Goal: Task Accomplishment & Management: Manage account settings

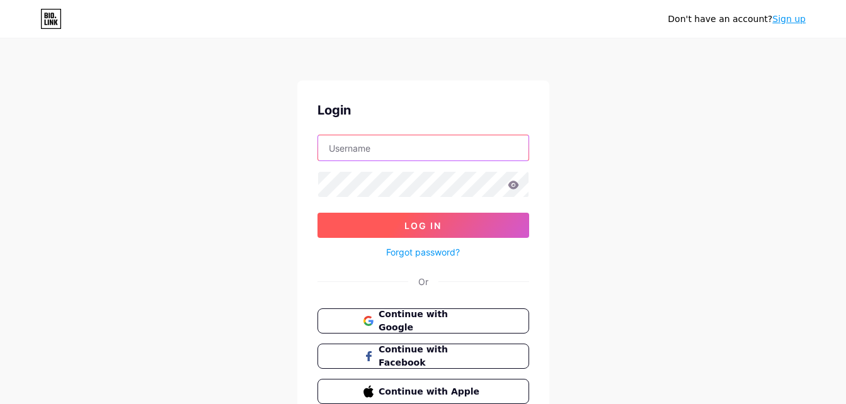
type input "[EMAIL_ADDRESS][DOMAIN_NAME]"
click at [367, 223] on button "Log In" at bounding box center [423, 225] width 212 height 25
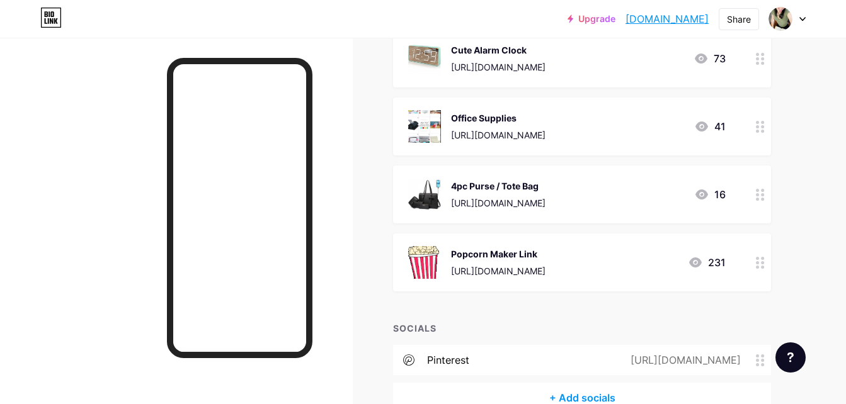
scroll to position [1040, 0]
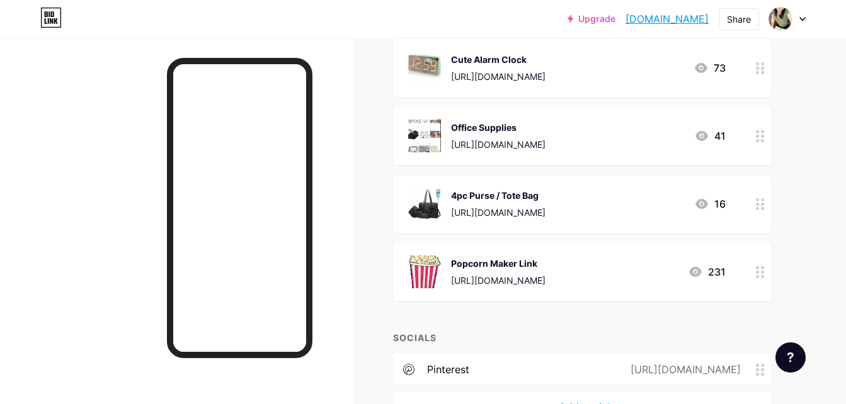
click at [758, 270] on icon at bounding box center [760, 272] width 9 height 12
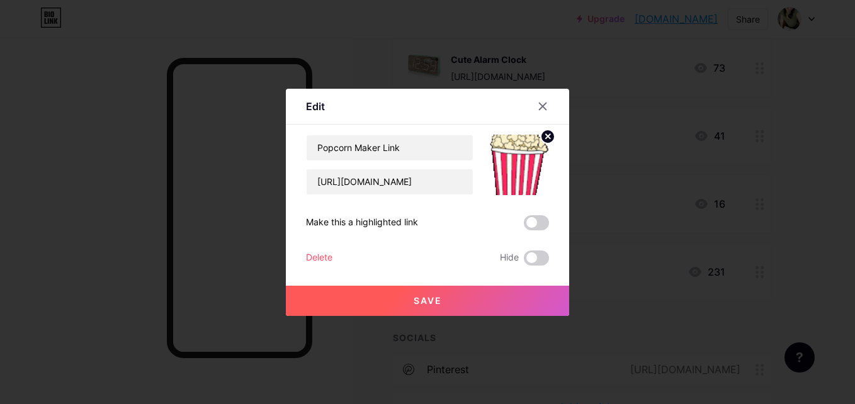
click at [321, 254] on div "Delete" at bounding box center [319, 258] width 26 height 15
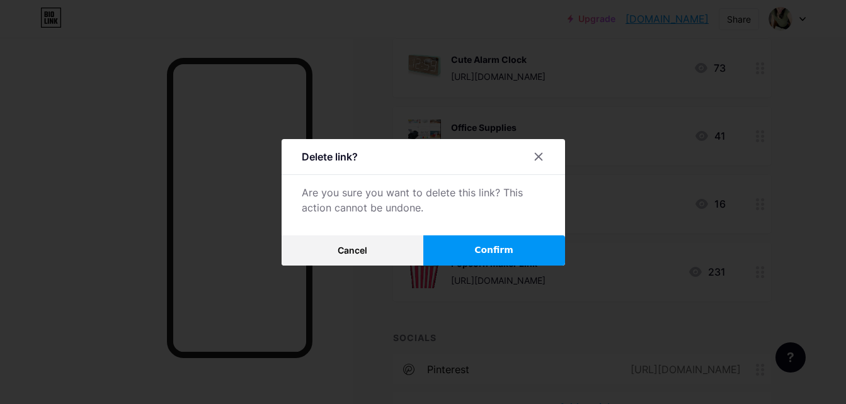
click at [479, 256] on span "Confirm" at bounding box center [493, 250] width 39 height 13
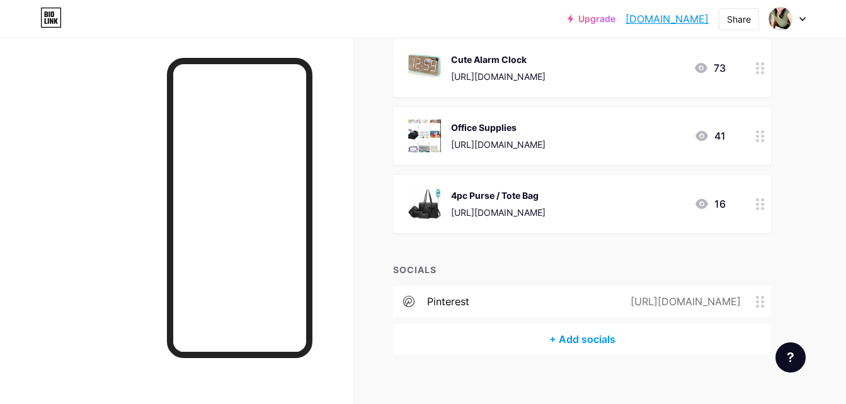
click at [765, 202] on div at bounding box center [759, 204] width 21 height 58
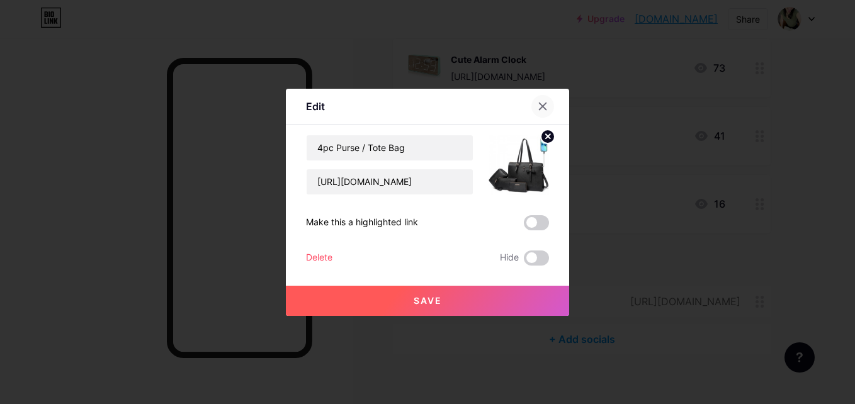
click at [538, 106] on icon at bounding box center [543, 106] width 10 height 10
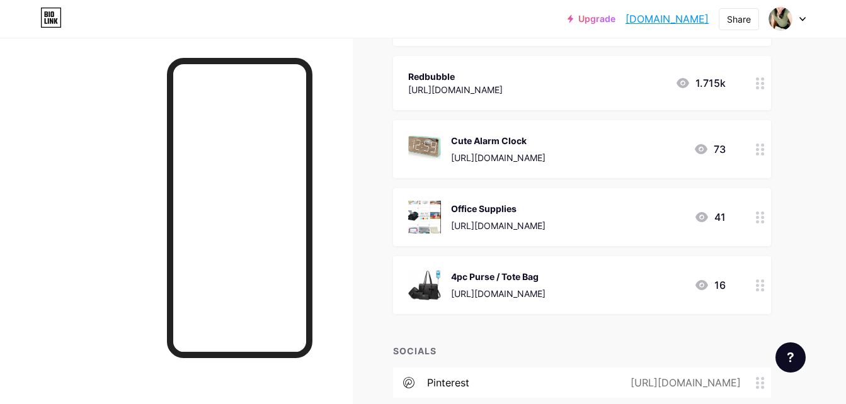
scroll to position [958, 0]
click at [758, 219] on icon at bounding box center [760, 218] width 9 height 12
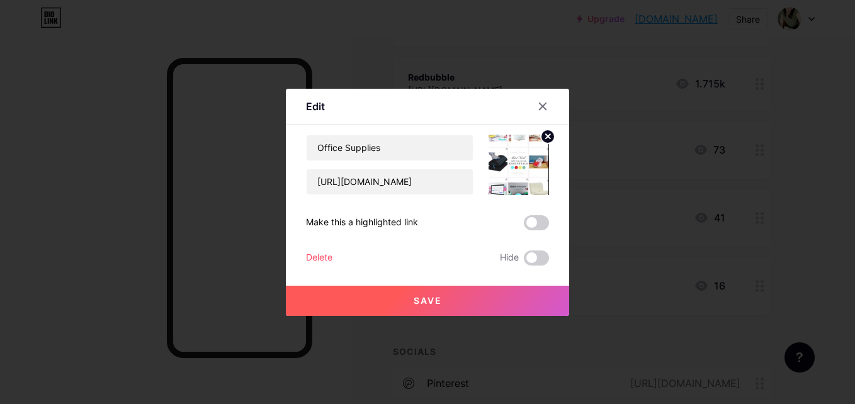
click at [321, 259] on div "Delete" at bounding box center [319, 258] width 26 height 15
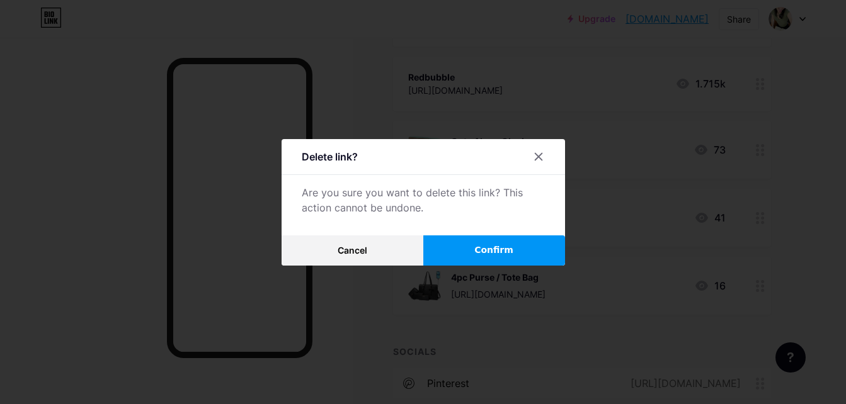
click at [455, 251] on button "Confirm" at bounding box center [494, 251] width 142 height 30
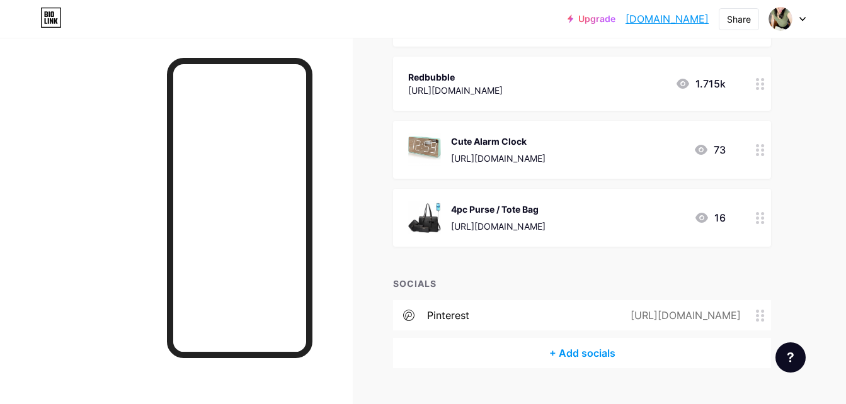
click at [755, 150] on div at bounding box center [759, 150] width 21 height 58
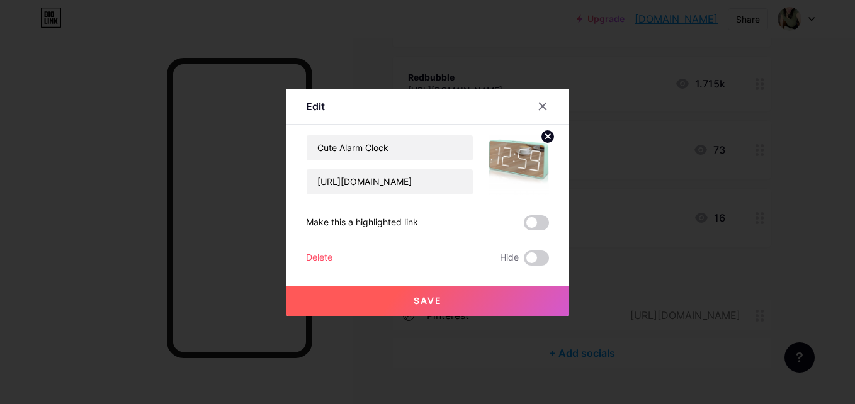
click at [804, 113] on div at bounding box center [427, 202] width 855 height 404
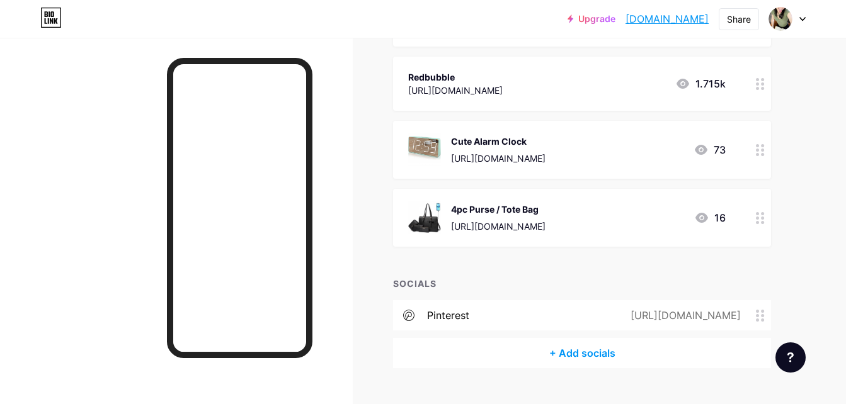
scroll to position [892, 0]
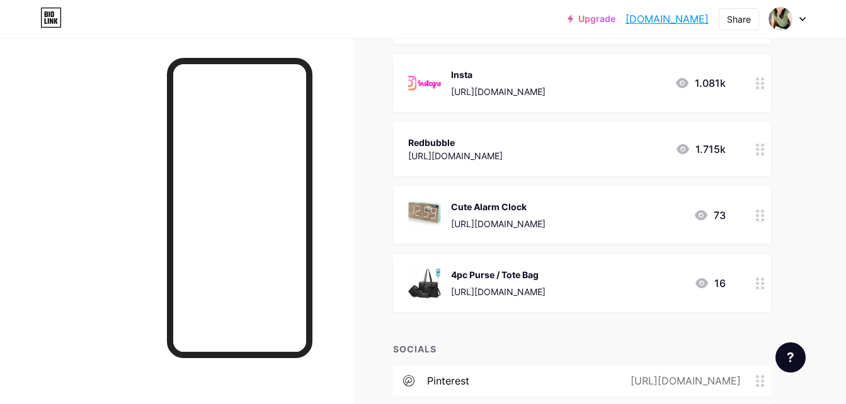
click at [467, 224] on div "[URL][DOMAIN_NAME]" at bounding box center [498, 223] width 94 height 13
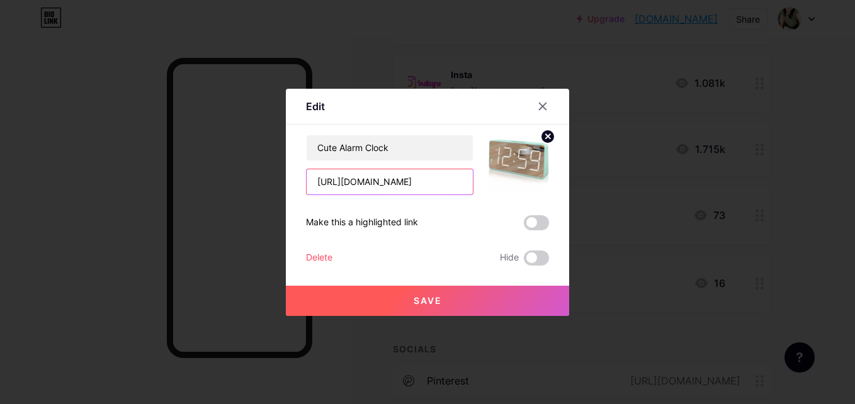
click at [399, 177] on input "[URL][DOMAIN_NAME]" at bounding box center [390, 181] width 166 height 25
click at [532, 107] on div at bounding box center [543, 106] width 23 height 23
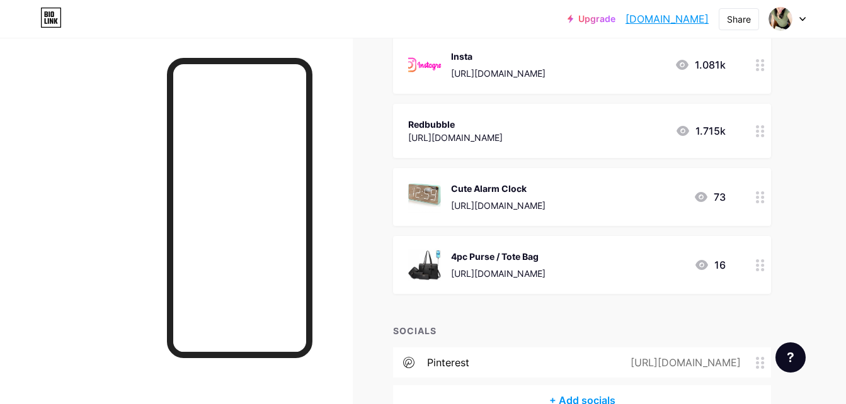
scroll to position [904, 0]
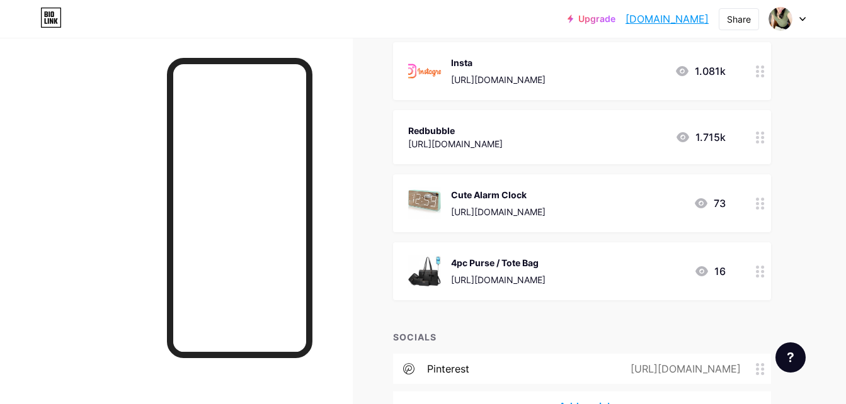
click at [759, 201] on icon at bounding box center [760, 204] width 9 height 12
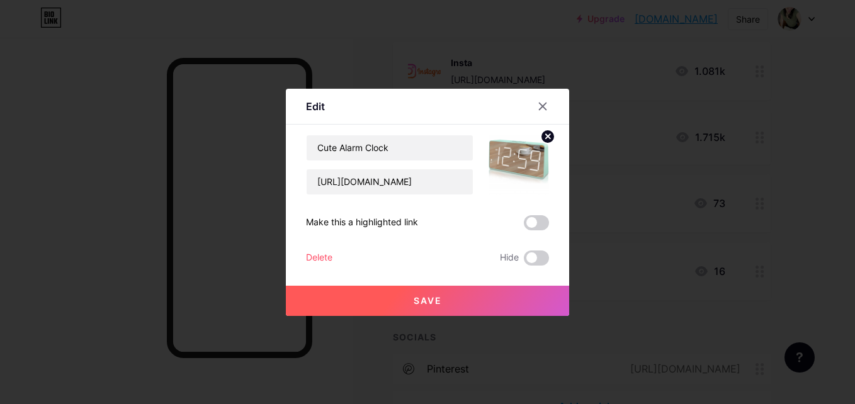
click at [309, 264] on div "Delete" at bounding box center [319, 258] width 26 height 15
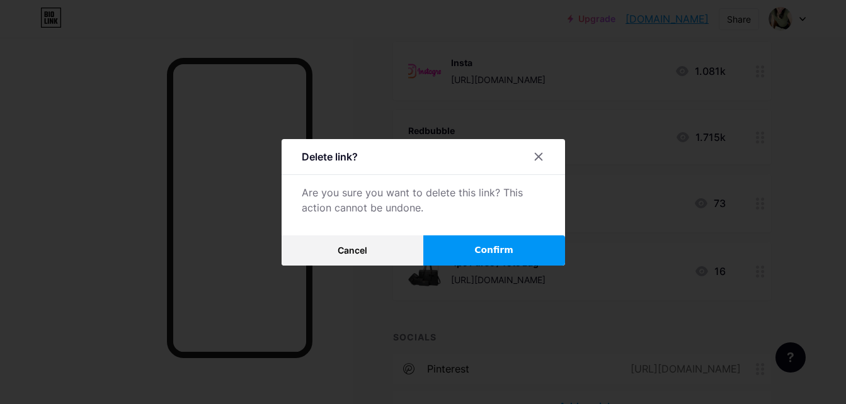
click at [496, 244] on span "Confirm" at bounding box center [493, 250] width 39 height 13
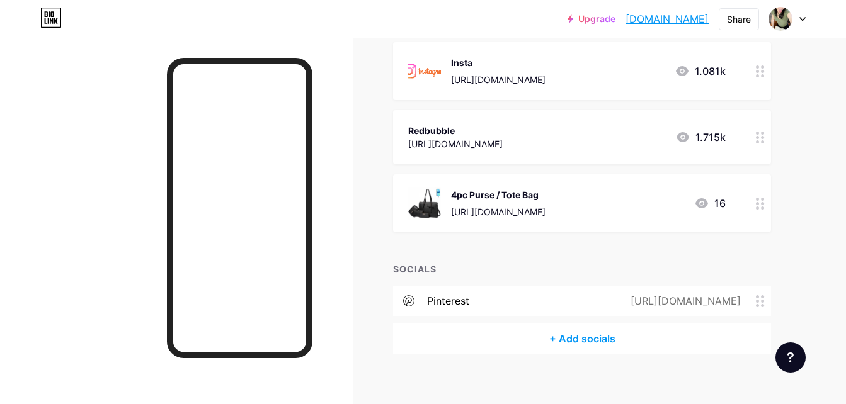
click at [760, 204] on icon at bounding box center [760, 204] width 9 height 12
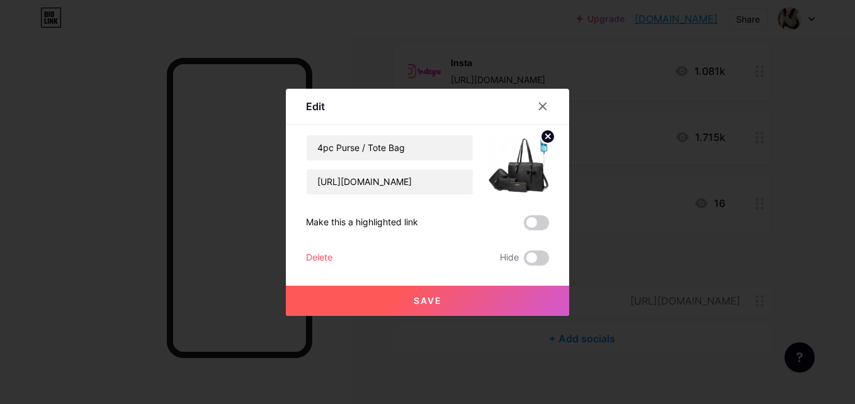
click at [331, 258] on div "Delete Hide" at bounding box center [427, 258] width 243 height 15
click at [326, 257] on div "Delete" at bounding box center [319, 258] width 26 height 15
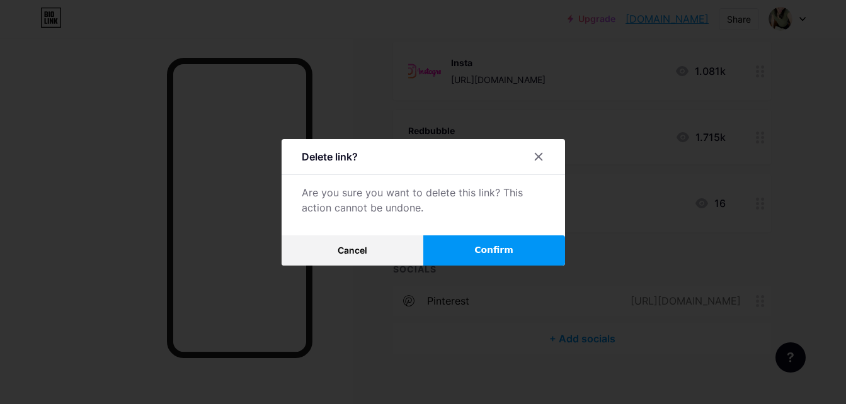
click at [460, 260] on button "Confirm" at bounding box center [494, 251] width 142 height 30
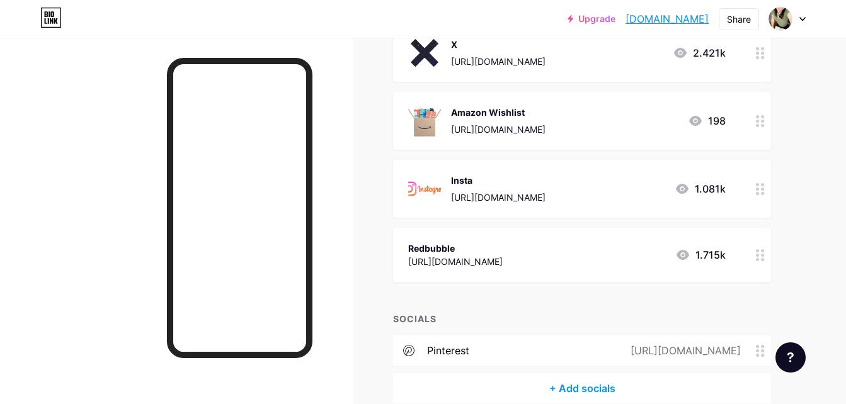
scroll to position [786, 0]
click at [347, 140] on div at bounding box center [176, 240] width 353 height 404
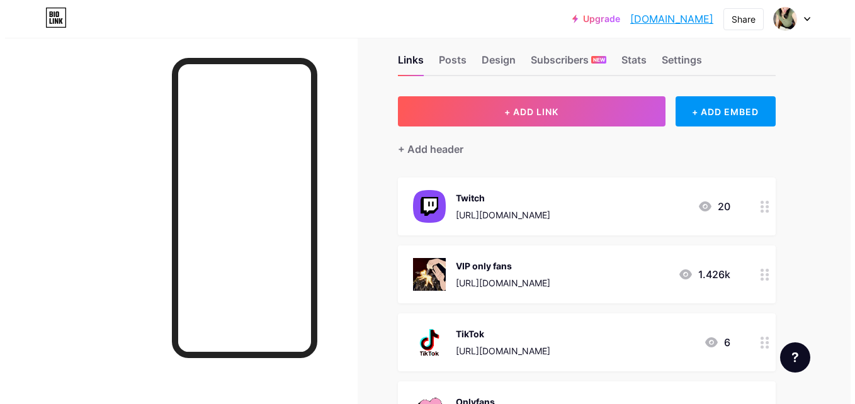
scroll to position [199, 0]
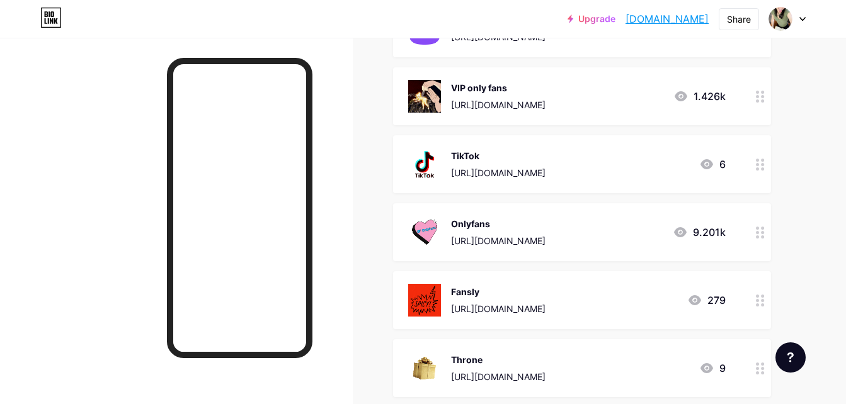
click at [769, 178] on div at bounding box center [759, 164] width 21 height 58
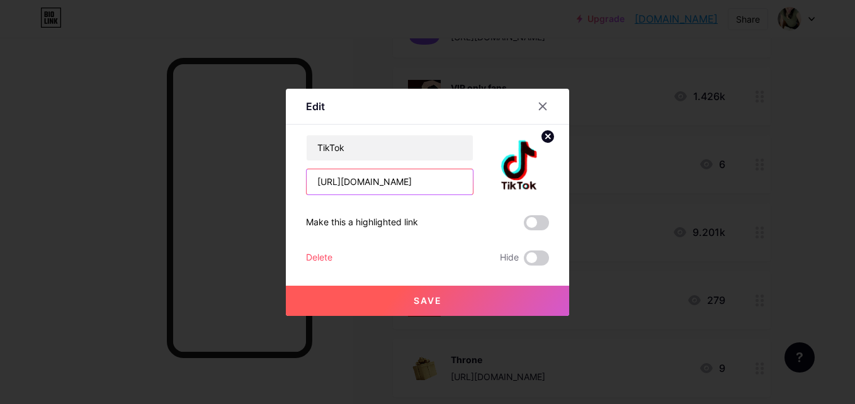
click at [430, 184] on input "[URL][DOMAIN_NAME]" at bounding box center [390, 181] width 166 height 25
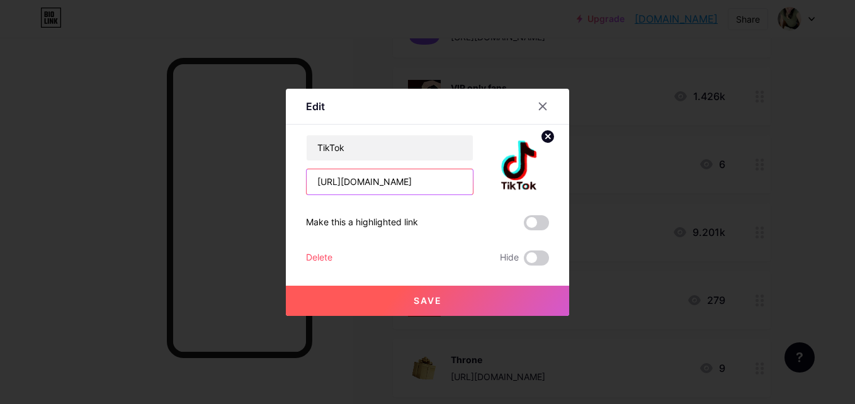
click at [431, 184] on input "[URL][DOMAIN_NAME]" at bounding box center [390, 181] width 166 height 25
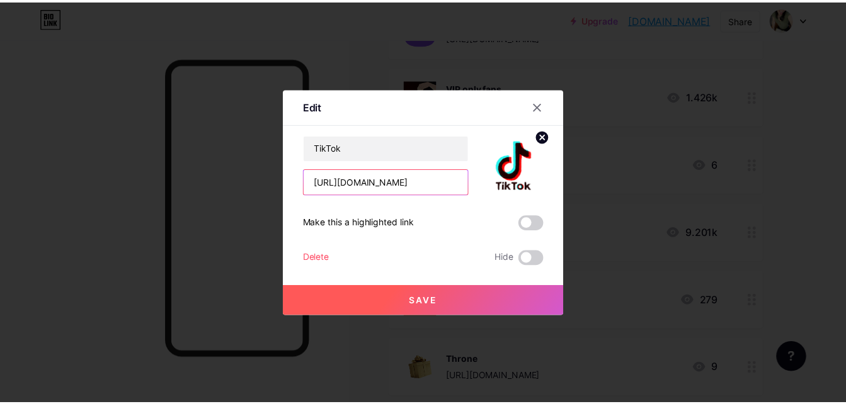
scroll to position [0, 0]
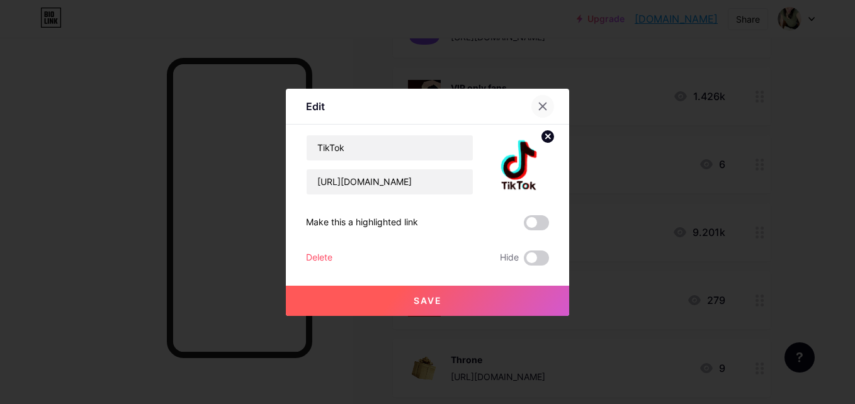
click at [532, 108] on div at bounding box center [543, 106] width 23 height 23
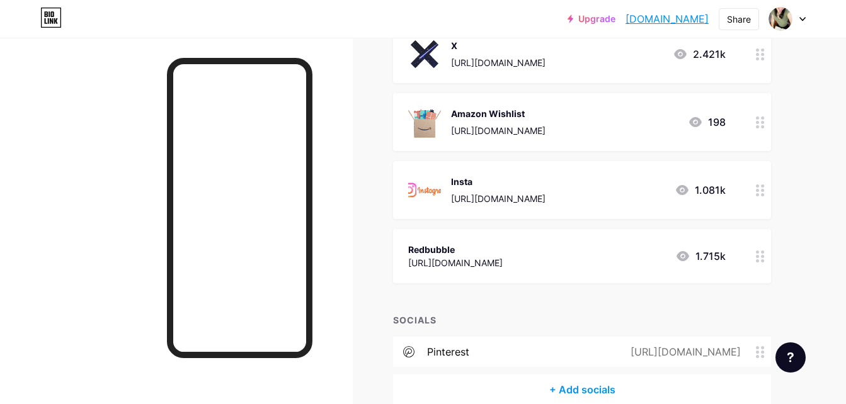
scroll to position [848, 0]
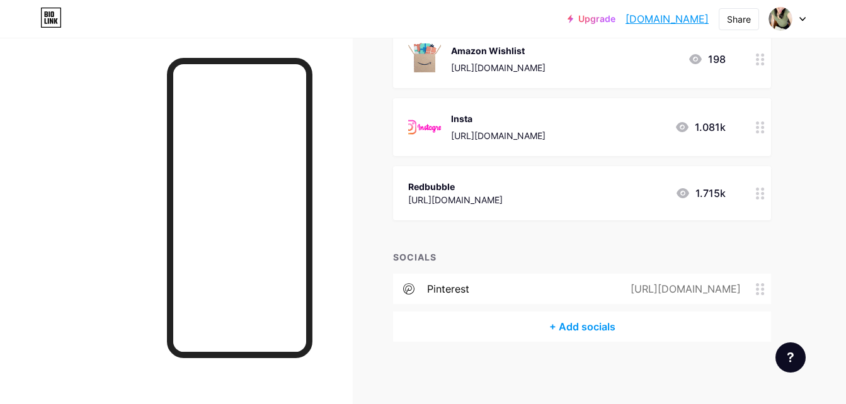
click at [760, 294] on icon at bounding box center [760, 289] width 9 height 12
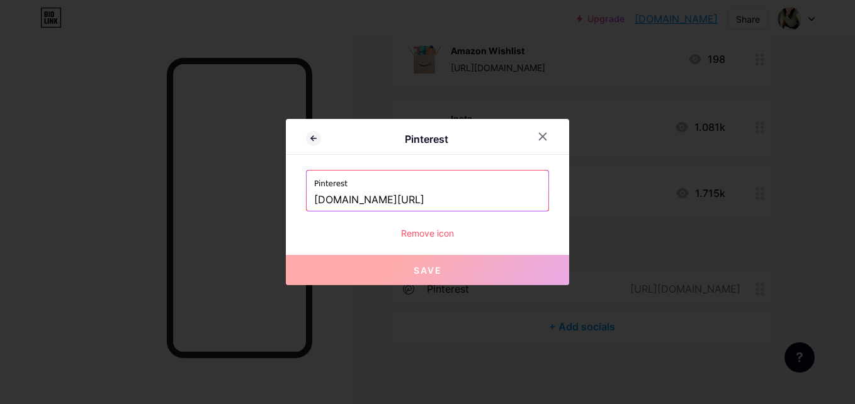
click at [443, 200] on input "[DOMAIN_NAME][URL]" at bounding box center [427, 200] width 227 height 21
click at [542, 135] on icon at bounding box center [543, 137] width 10 height 10
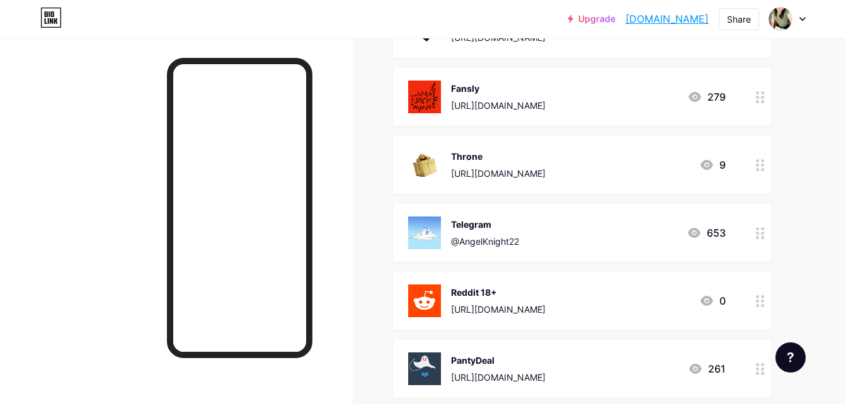
scroll to position [402, 0]
